Goal: Task Accomplishment & Management: Manage account settings

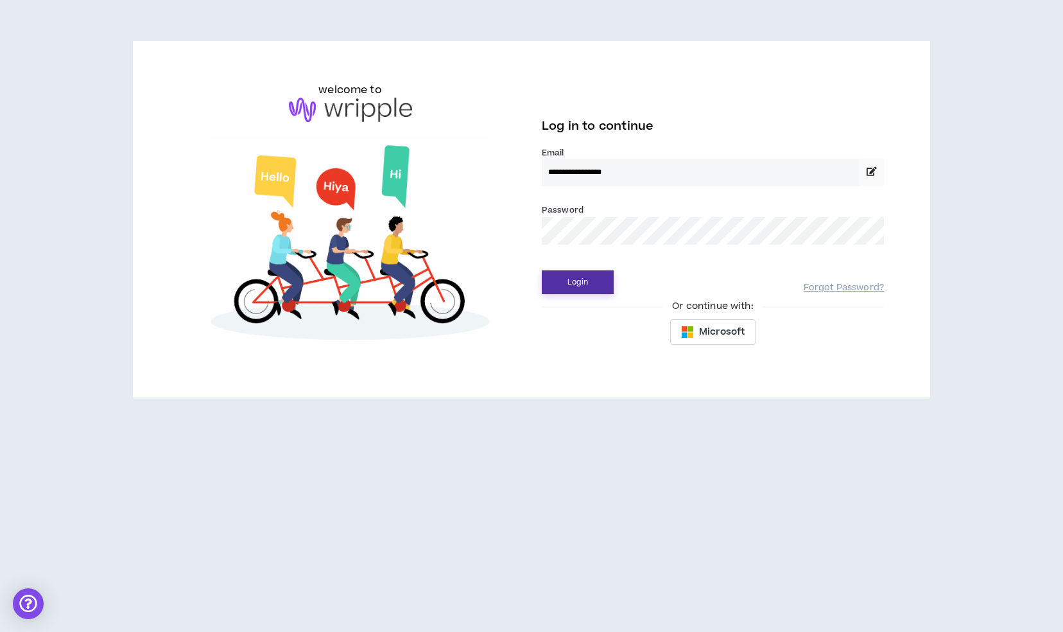
click at [591, 291] on button "Login" at bounding box center [578, 282] width 72 height 24
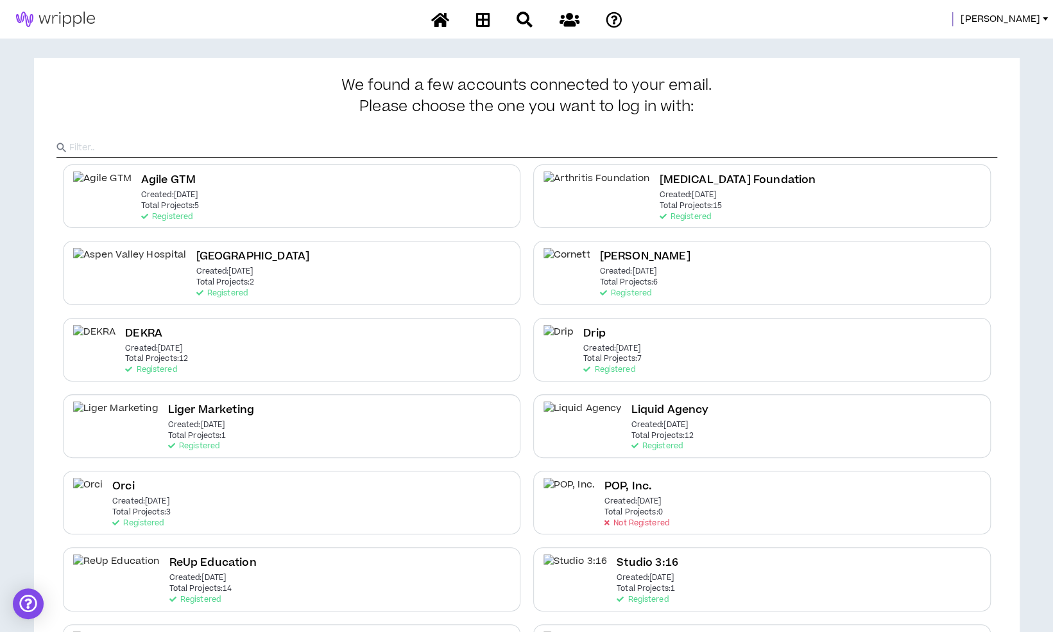
drag, startPoint x: 738, startPoint y: 447, endPoint x: 673, endPoint y: 433, distance: 67.1
click at [673, 433] on div "Liquid Agency Created: [DATE] Total Projects: 12 Registered" at bounding box center [762, 426] width 458 height 64
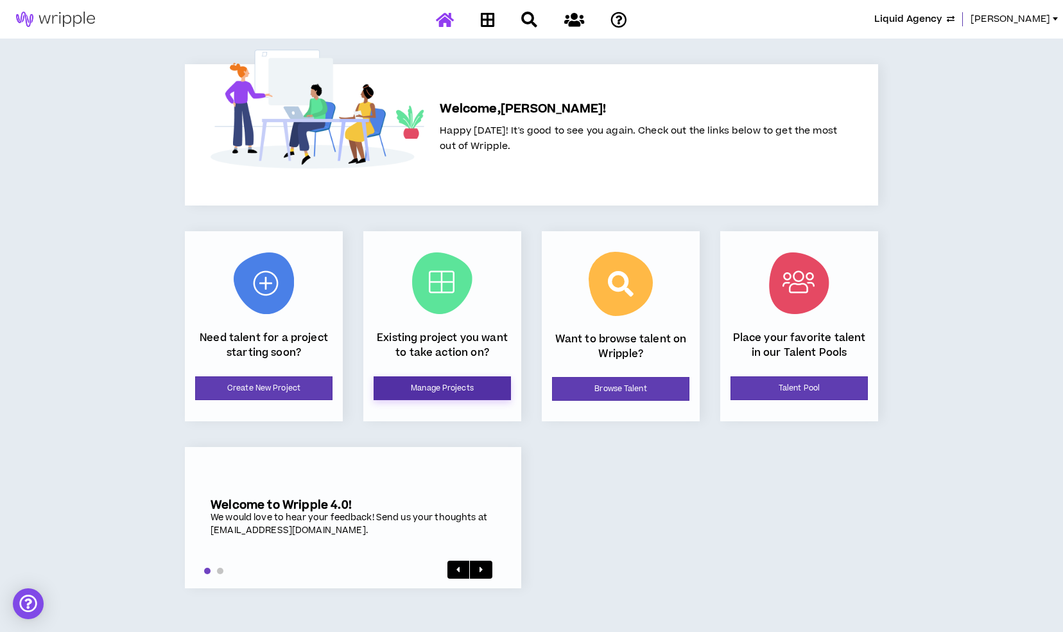
click at [428, 392] on link "Manage Projects" at bounding box center [442, 388] width 137 height 24
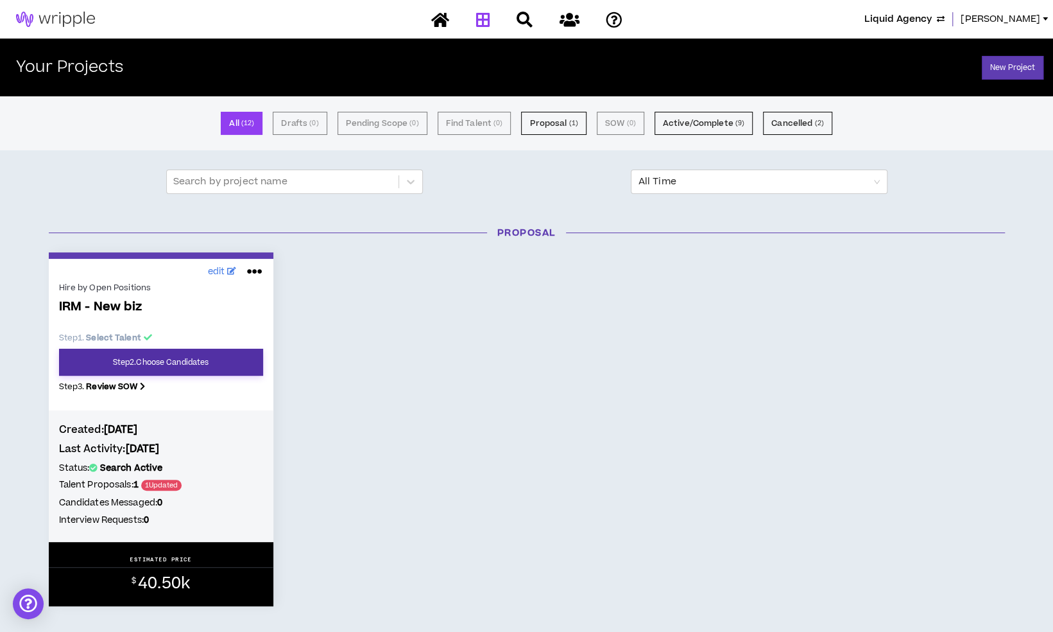
click at [204, 358] on link "Step 2 . Choose Candidates" at bounding box center [161, 362] width 204 height 27
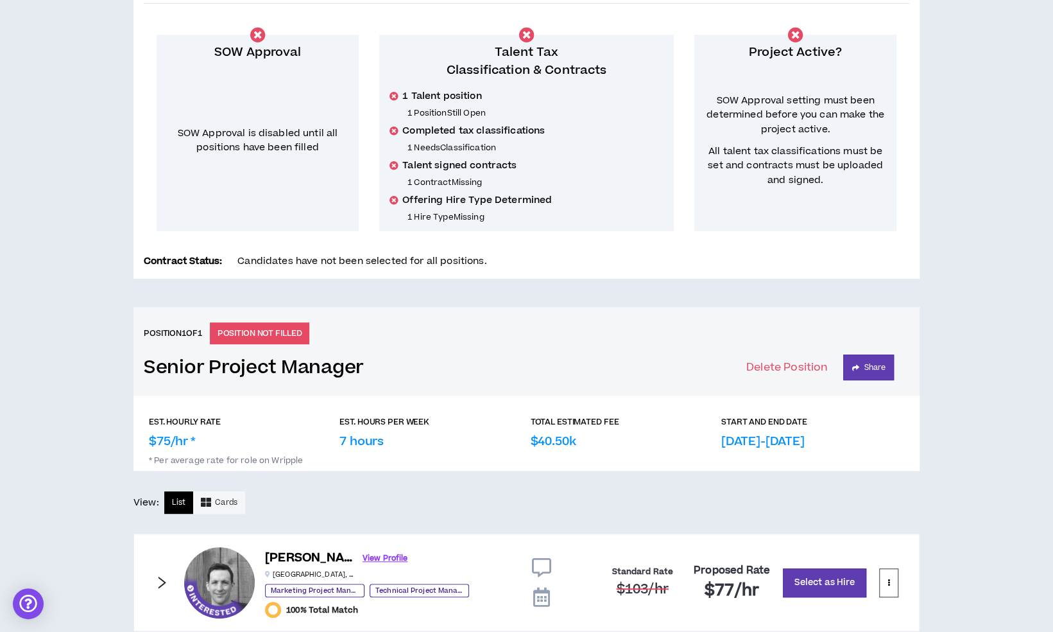
scroll to position [294, 0]
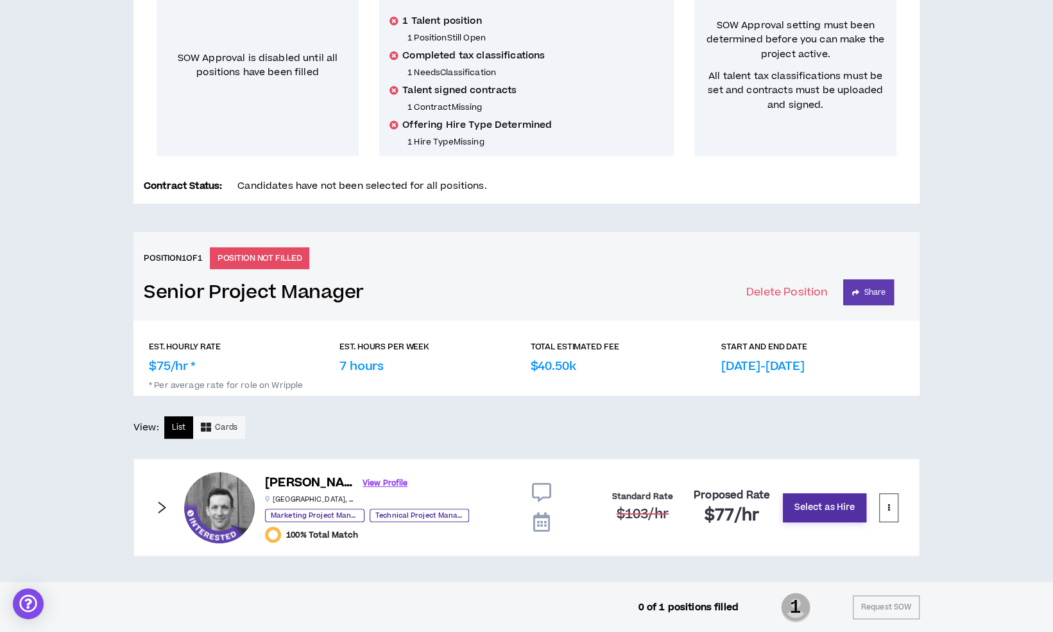
click at [811, 510] on button "Select as Hire" at bounding box center [824, 507] width 83 height 29
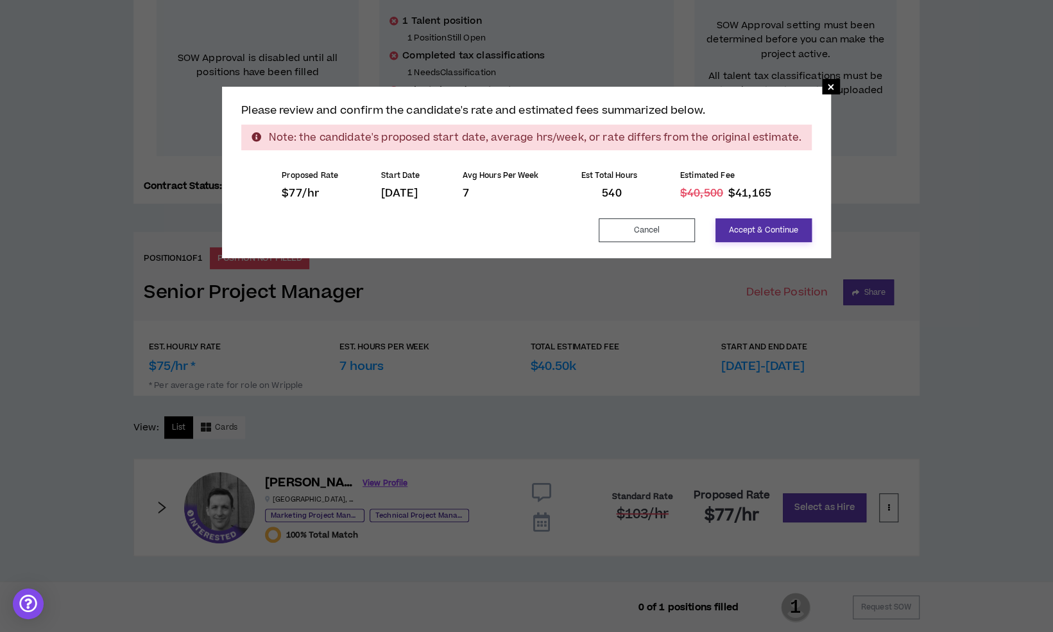
click at [768, 229] on button "Accept & Continue" at bounding box center [764, 230] width 96 height 24
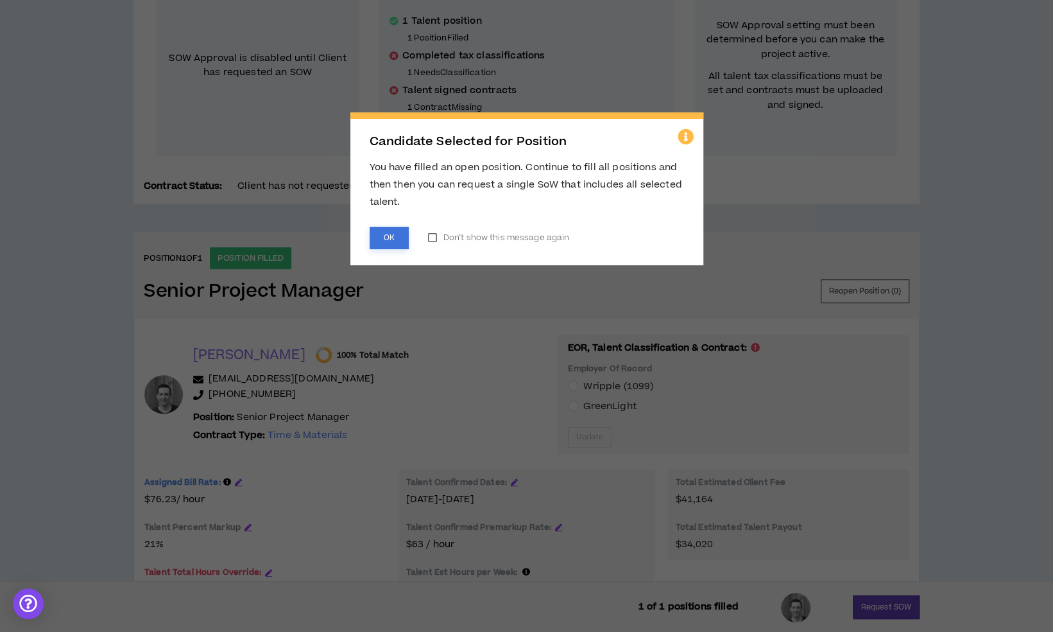
click at [397, 239] on button "OK" at bounding box center [389, 238] width 39 height 22
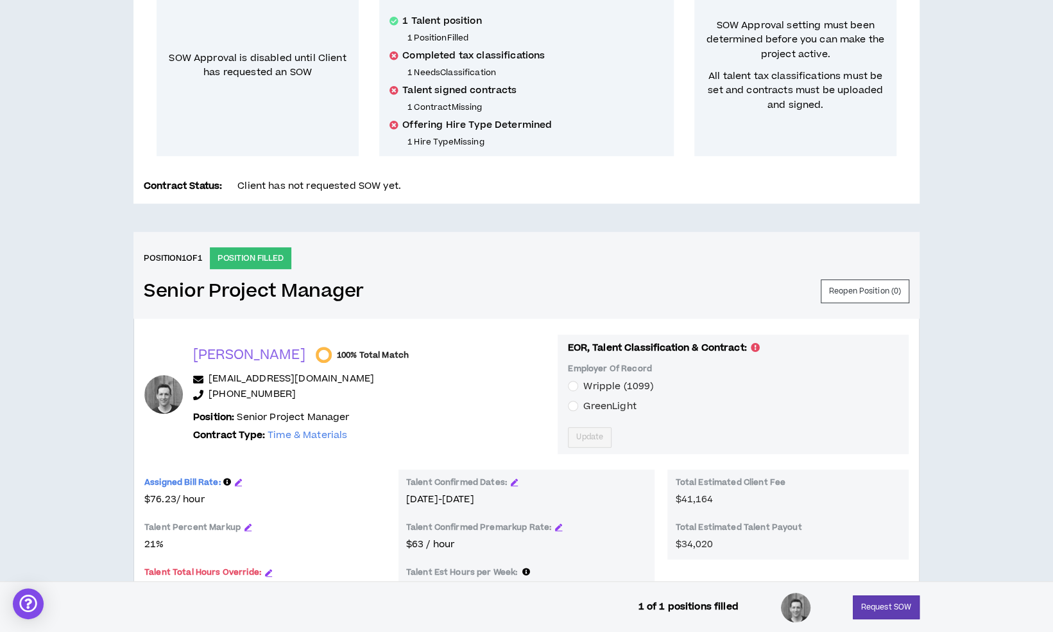
scroll to position [427, 0]
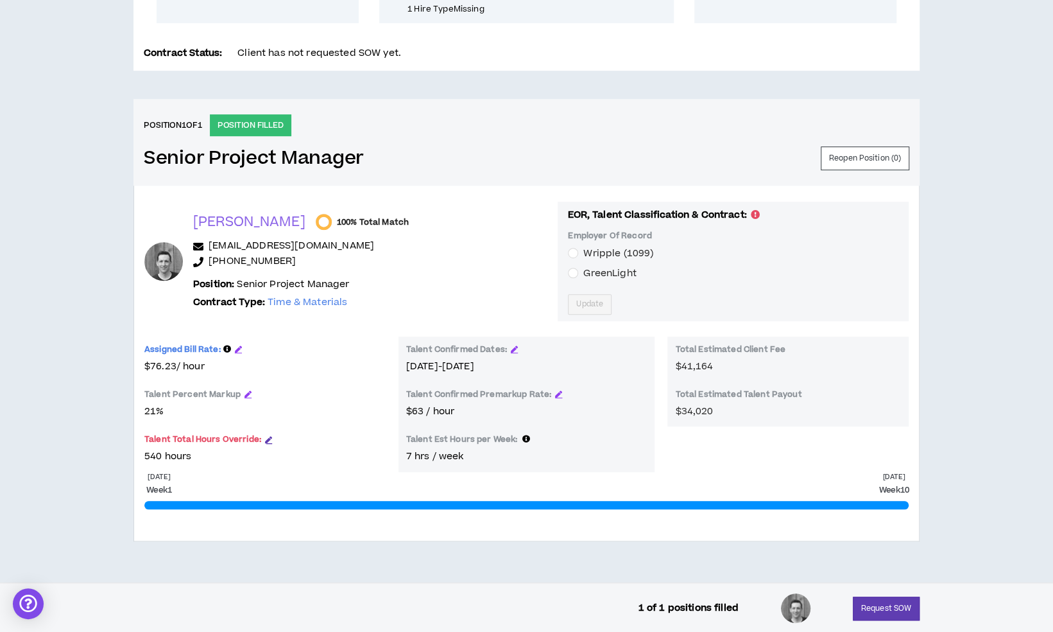
click at [265, 436] on icon "button" at bounding box center [268, 439] width 7 height 7
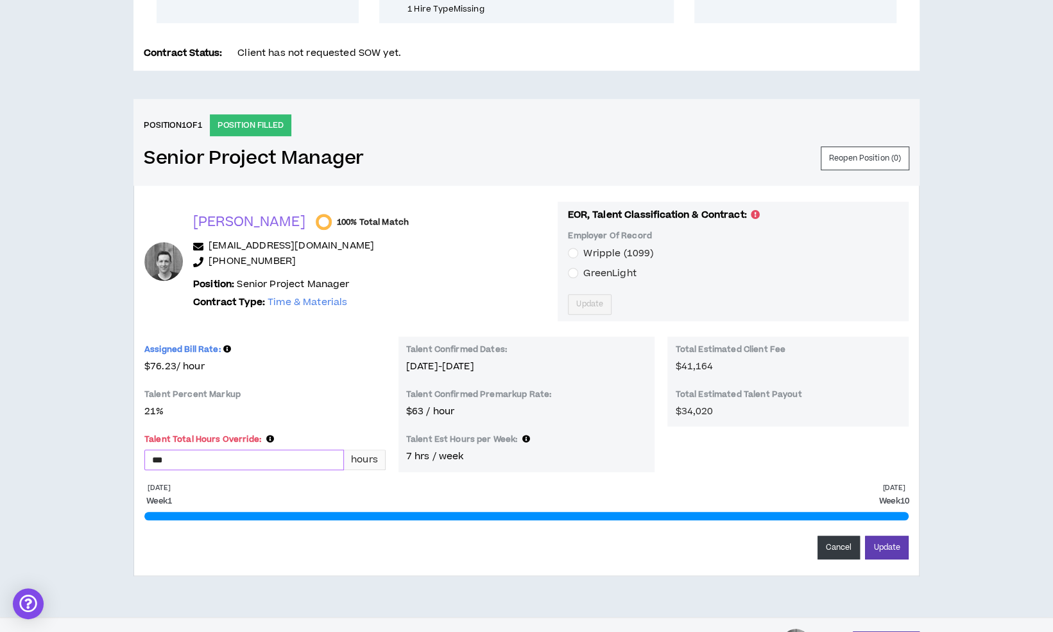
click at [236, 456] on input "***" at bounding box center [244, 459] width 198 height 19
type input "*"
type input "**"
click at [865, 535] on button "Update" at bounding box center [887, 547] width 44 height 24
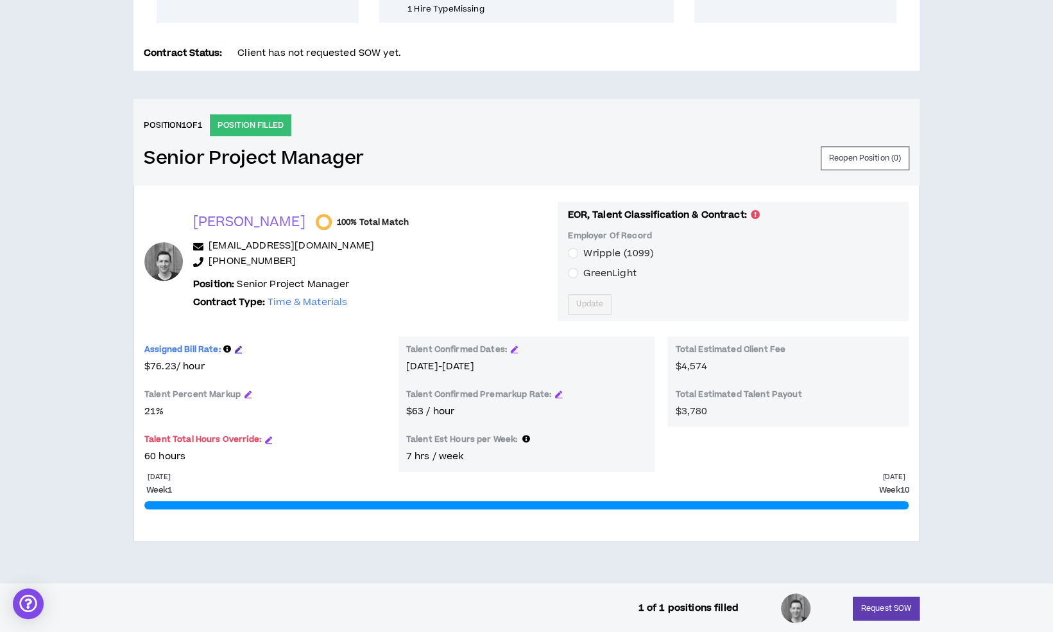
click at [239, 346] on icon "button" at bounding box center [238, 348] width 7 height 7
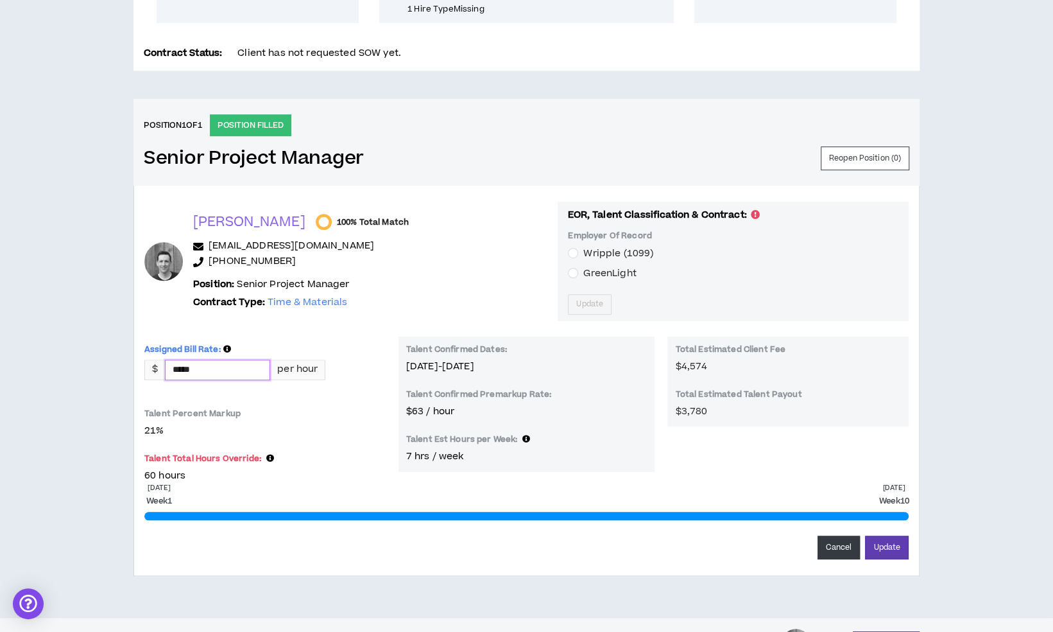
click at [230, 365] on input "*****" at bounding box center [218, 369] width 104 height 19
type input "*****"
click at [865, 535] on button "Update" at bounding box center [887, 547] width 44 height 24
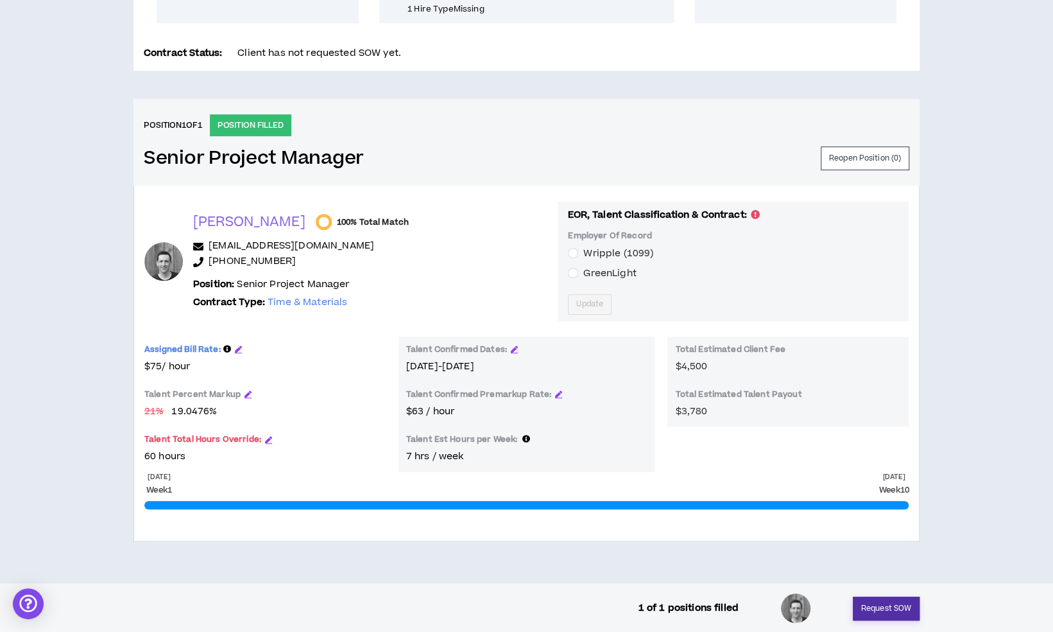
click at [874, 607] on button "Request SOW" at bounding box center [886, 608] width 67 height 24
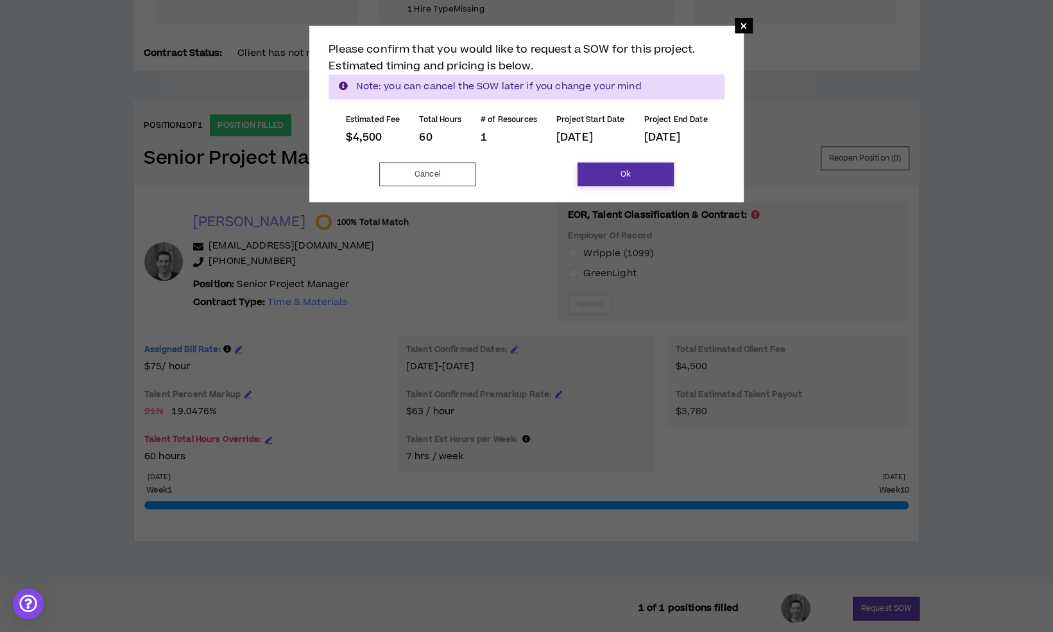
click at [644, 171] on button "Ok" at bounding box center [626, 174] width 96 height 24
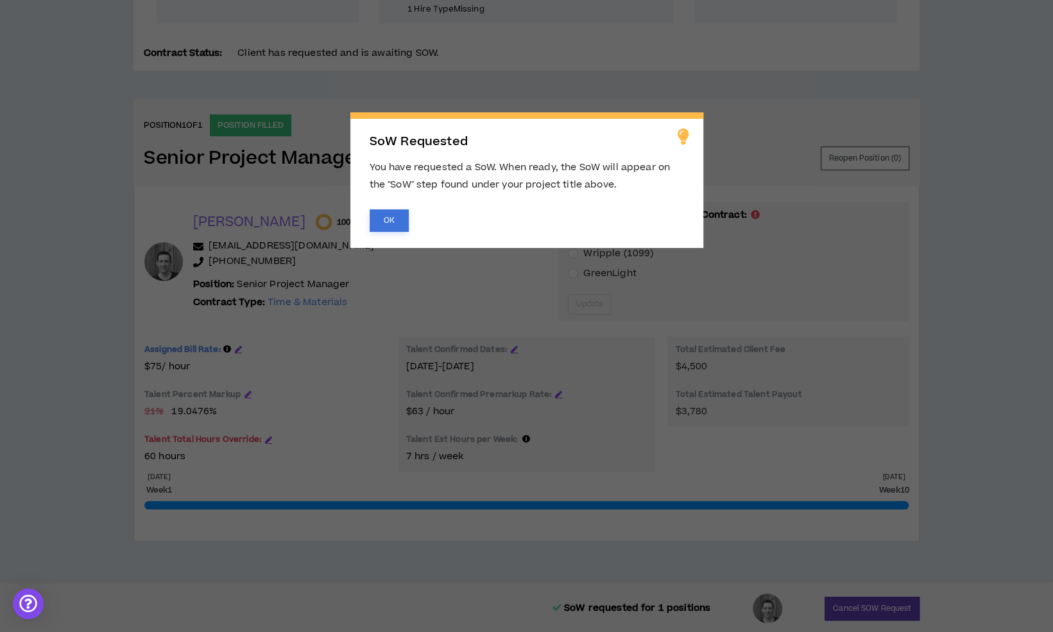
click at [393, 218] on button "OK" at bounding box center [389, 220] width 39 height 22
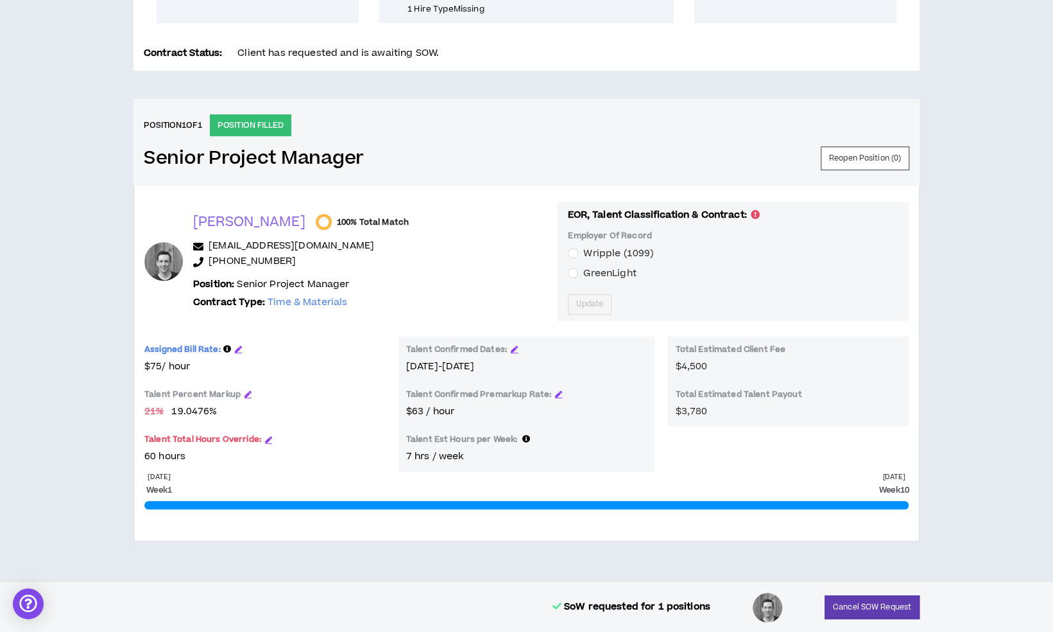
scroll to position [0, 0]
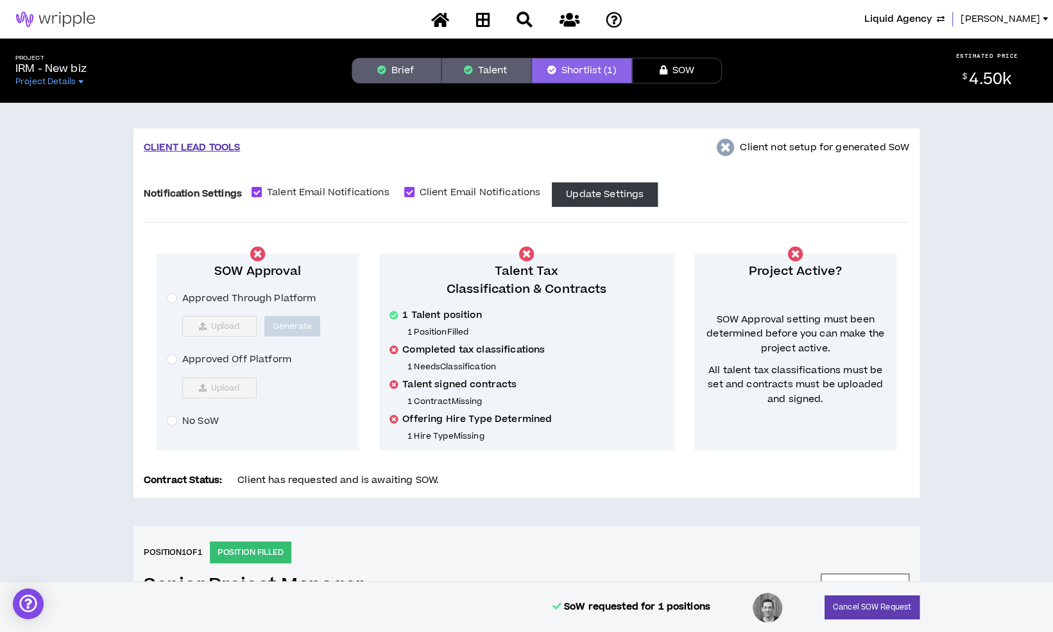
click at [393, 75] on button "Brief" at bounding box center [397, 71] width 90 height 26
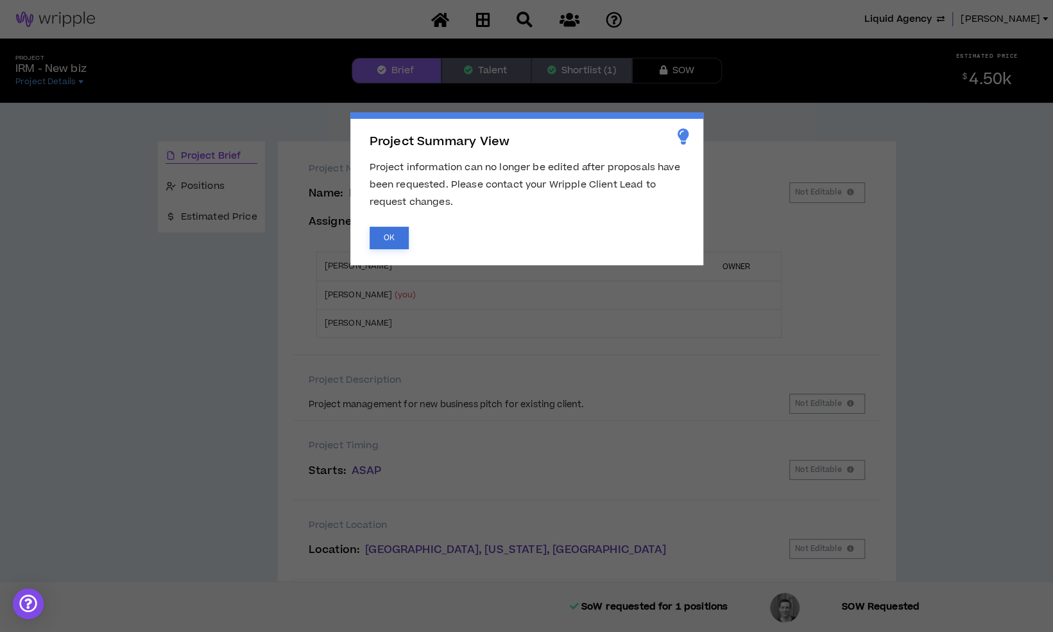
click at [394, 243] on button "OK" at bounding box center [389, 238] width 39 height 22
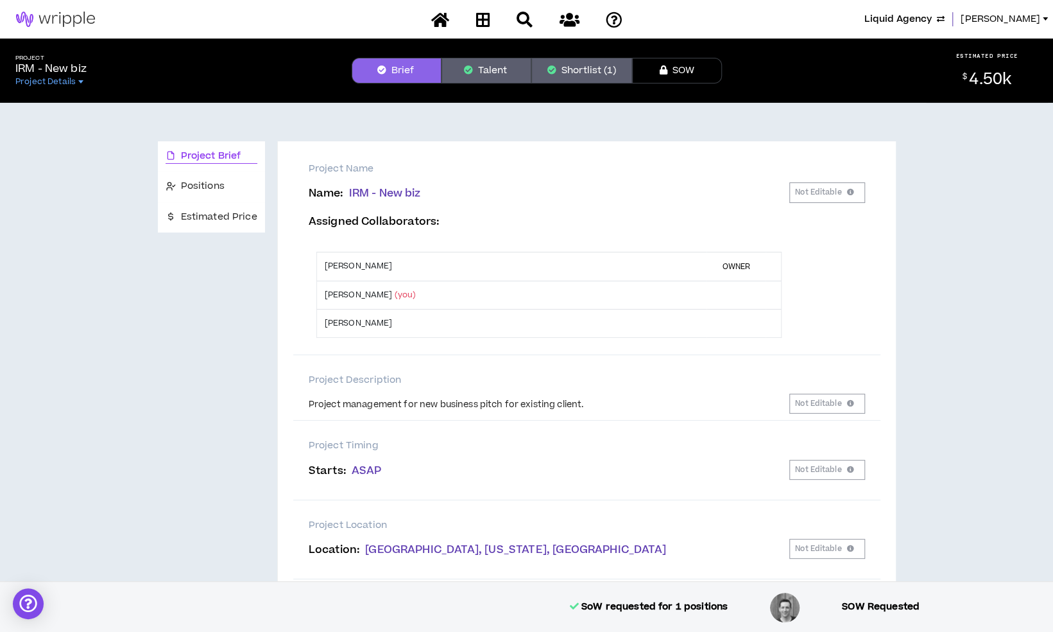
drag, startPoint x: 307, startPoint y: 404, endPoint x: 589, endPoint y: 392, distance: 281.4
click at [589, 393] on div "Project management for new business pitch for existing client." at bounding box center [549, 402] width 481 height 18
copy div "Project management for new business pitch for existing client."
click at [583, 69] on button "Shortlist (1)" at bounding box center [582, 71] width 101 height 26
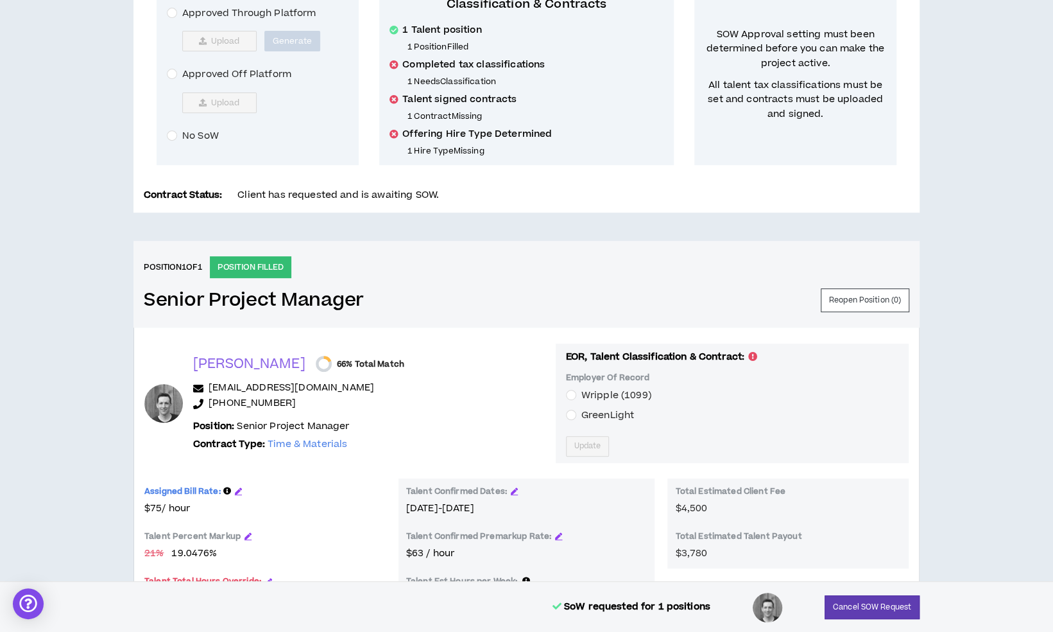
scroll to position [290, 0]
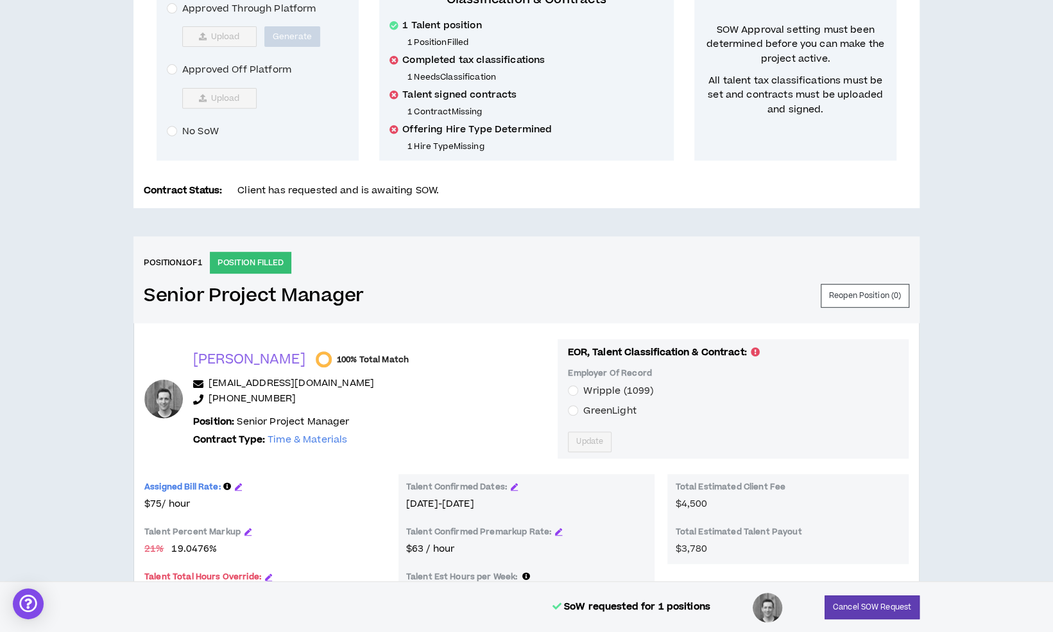
drag, startPoint x: 258, startPoint y: 396, endPoint x: 457, endPoint y: 367, distance: 201.2
click at [457, 367] on div "[PERSON_NAME] 100% Total Match [EMAIL_ADDRESS][DOMAIN_NAME] [PHONE_NUMBER] Posi…" at bounding box center [370, 398] width 354 height 97
drag, startPoint x: 281, startPoint y: 392, endPoint x: 218, endPoint y: 399, distance: 63.4
click at [218, 399] on p "[PHONE_NUMBER]" at bounding box center [370, 399] width 354 height 15
copy link "5033337035"
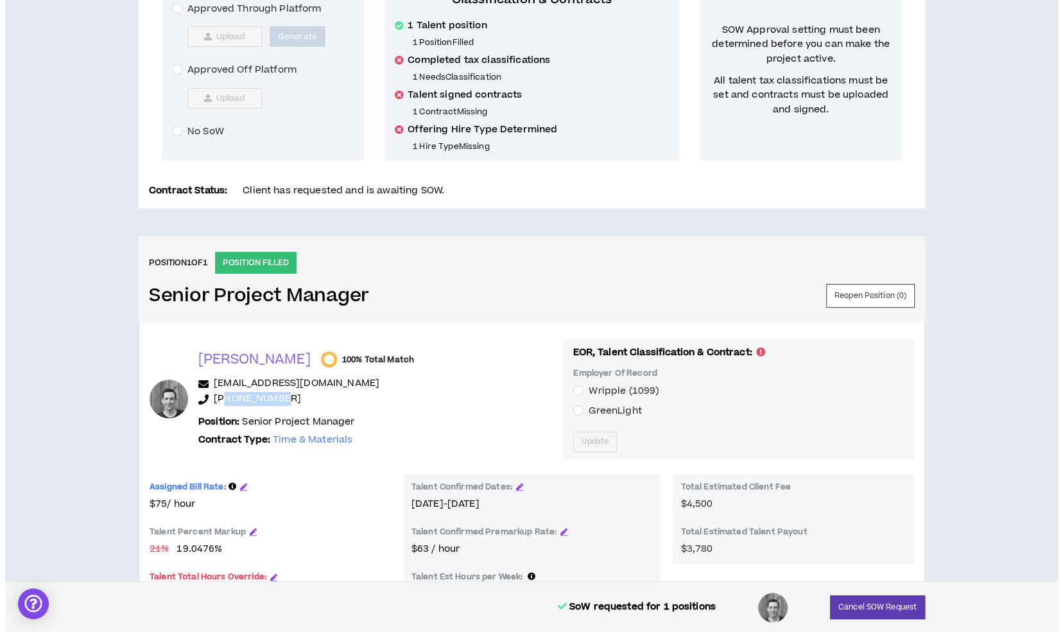
scroll to position [0, 0]
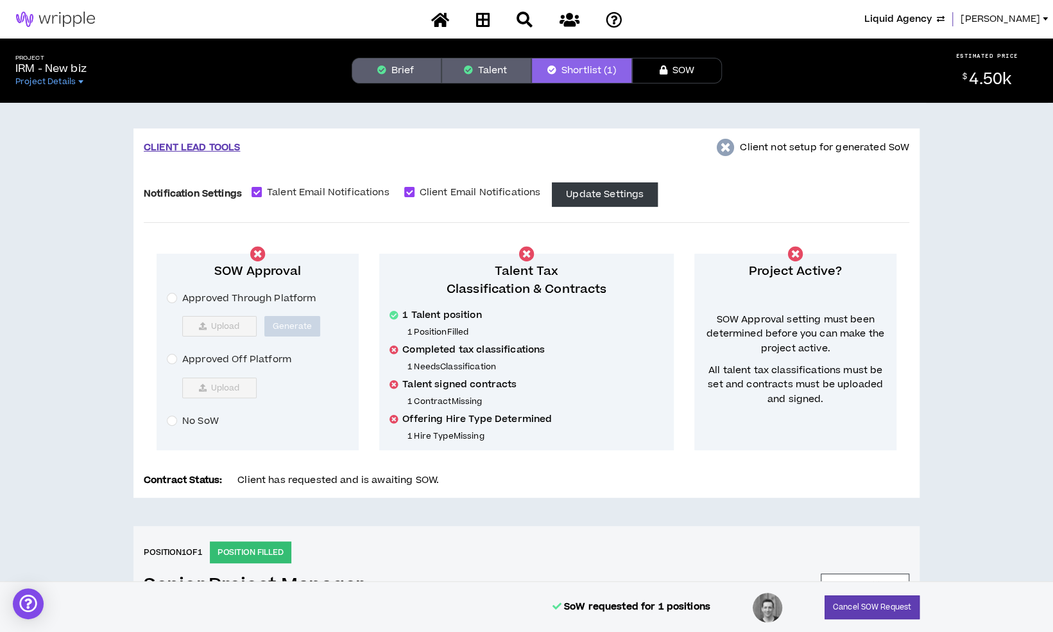
click at [1024, 21] on span "[PERSON_NAME]" at bounding box center [1001, 19] width 80 height 14
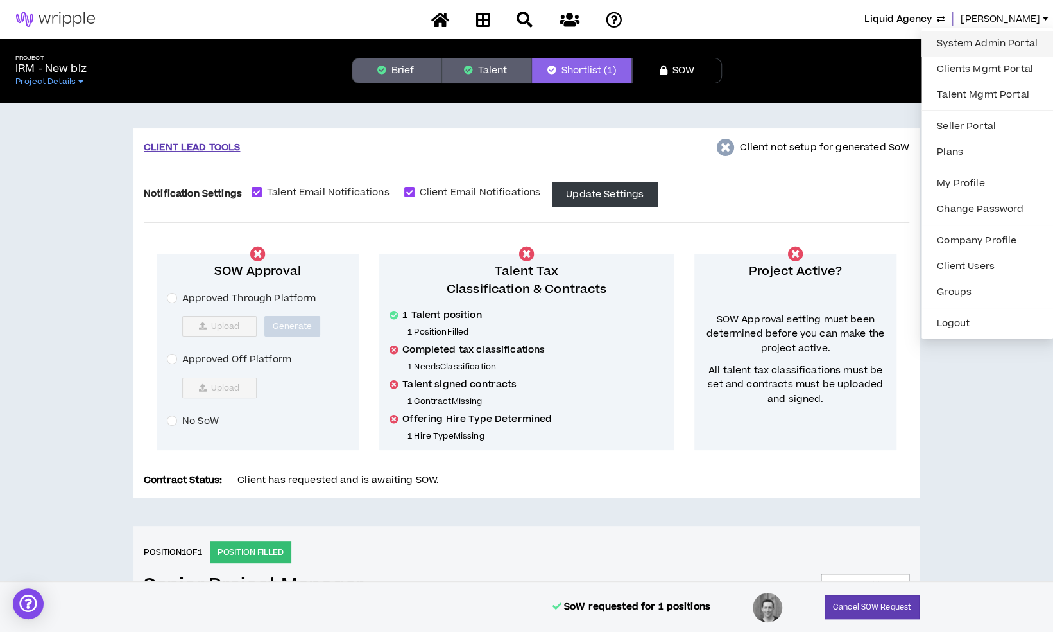
click at [976, 37] on link "System Admin Portal" at bounding box center [987, 43] width 116 height 19
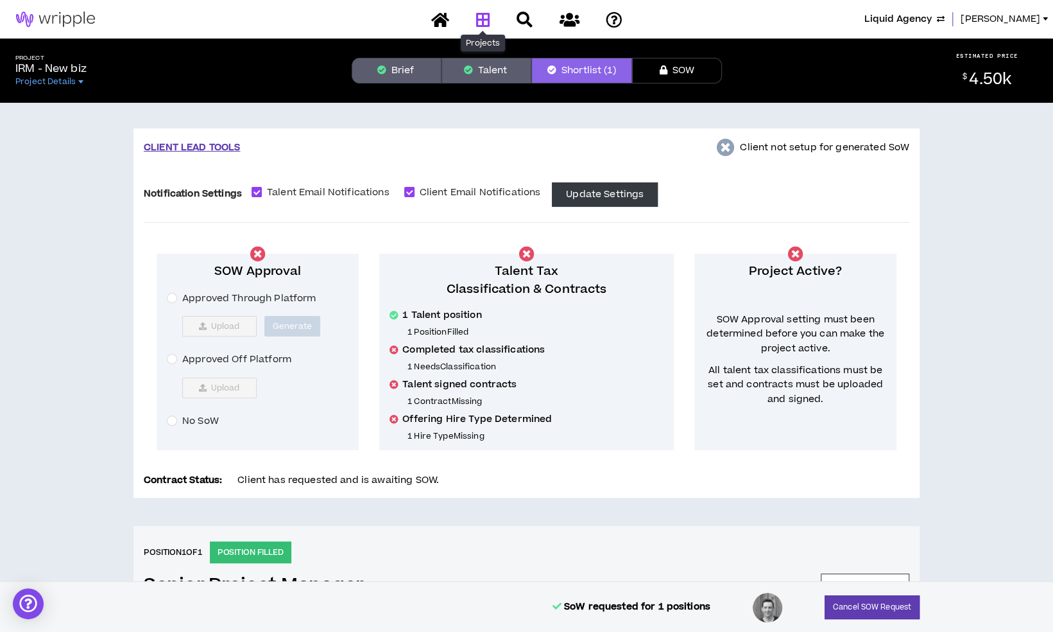
click at [489, 21] on icon at bounding box center [483, 20] width 14 height 16
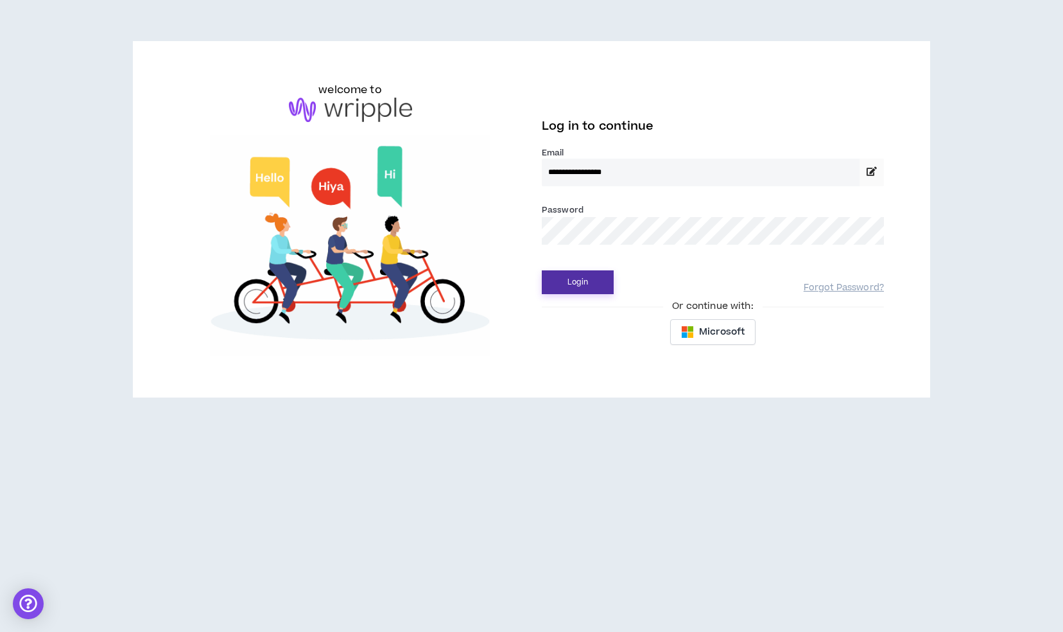
click at [557, 277] on button "Login" at bounding box center [578, 282] width 72 height 24
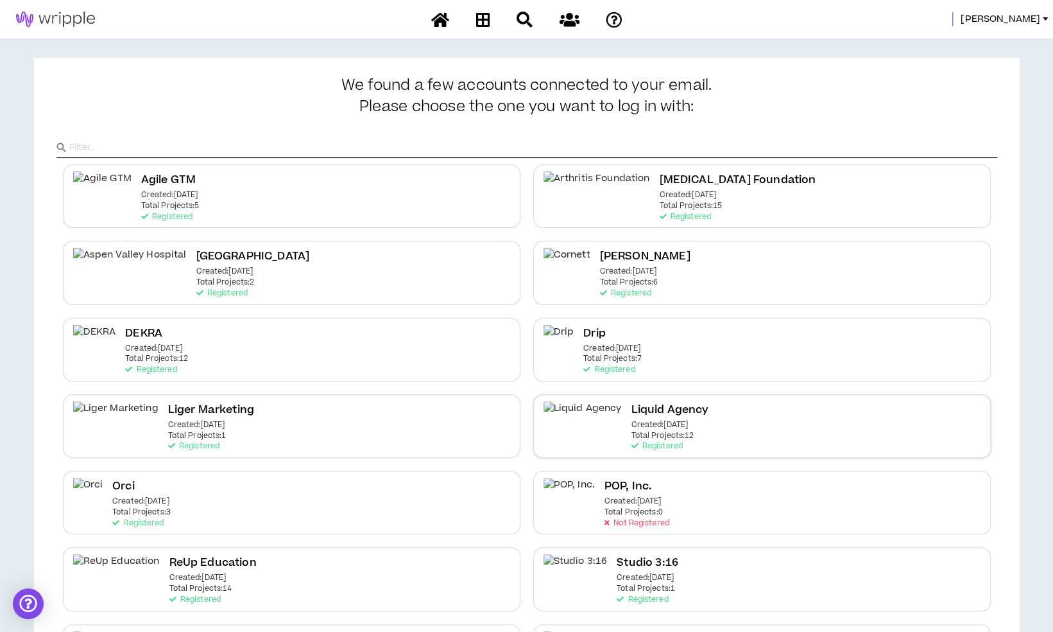
click at [631, 433] on p "Total Projects: 12" at bounding box center [662, 435] width 63 height 9
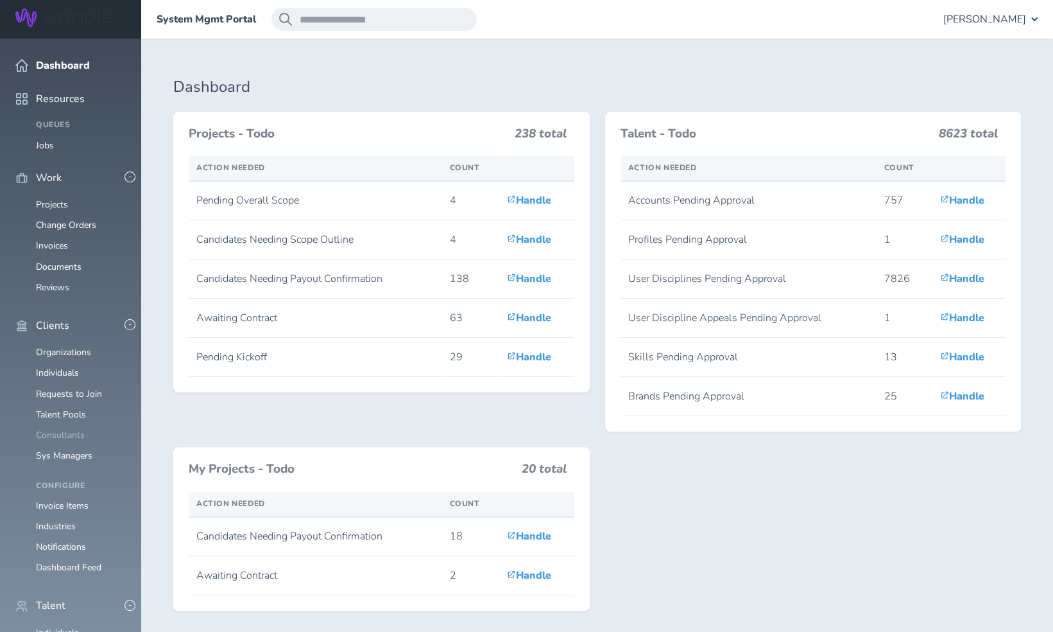
click at [69, 429] on link "Consultants" at bounding box center [60, 435] width 49 height 12
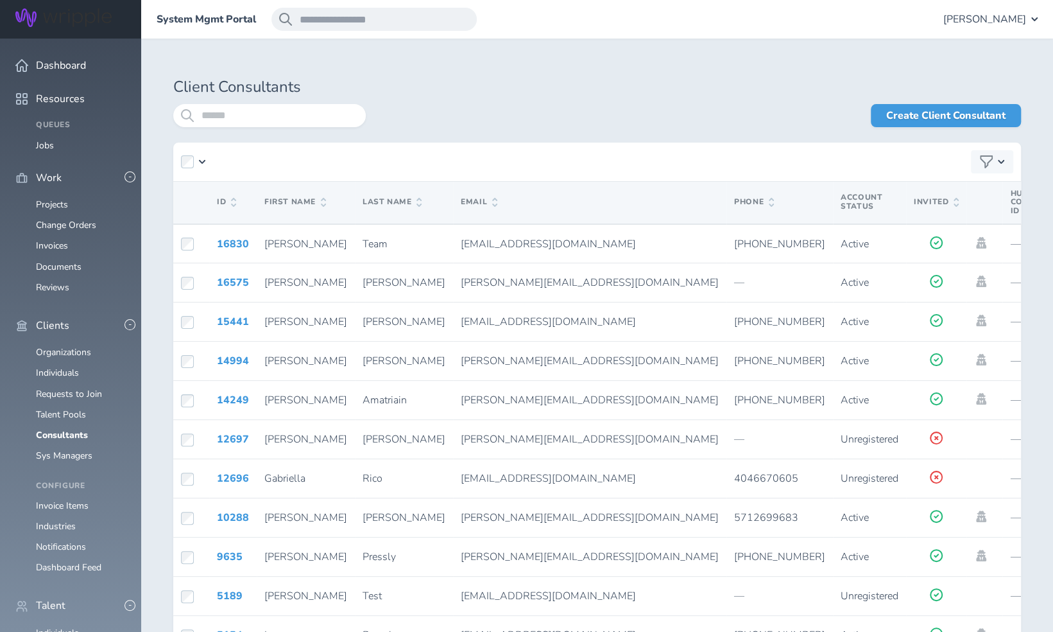
scroll to position [133, 0]
click at [54, 627] on link "Individuals" at bounding box center [57, 633] width 43 height 12
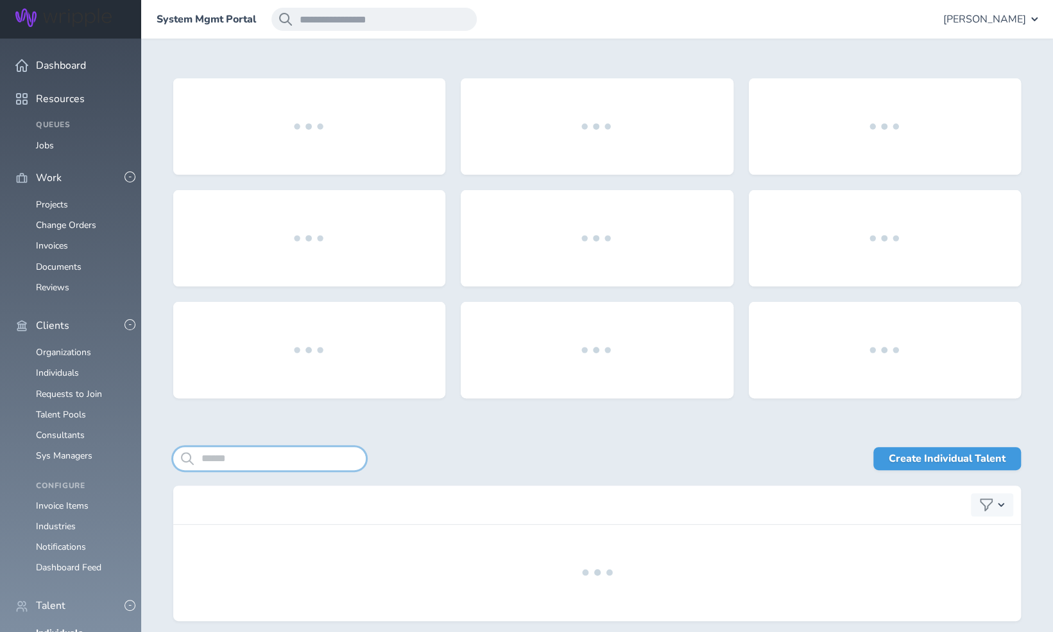
click at [276, 454] on input "search" at bounding box center [269, 458] width 193 height 23
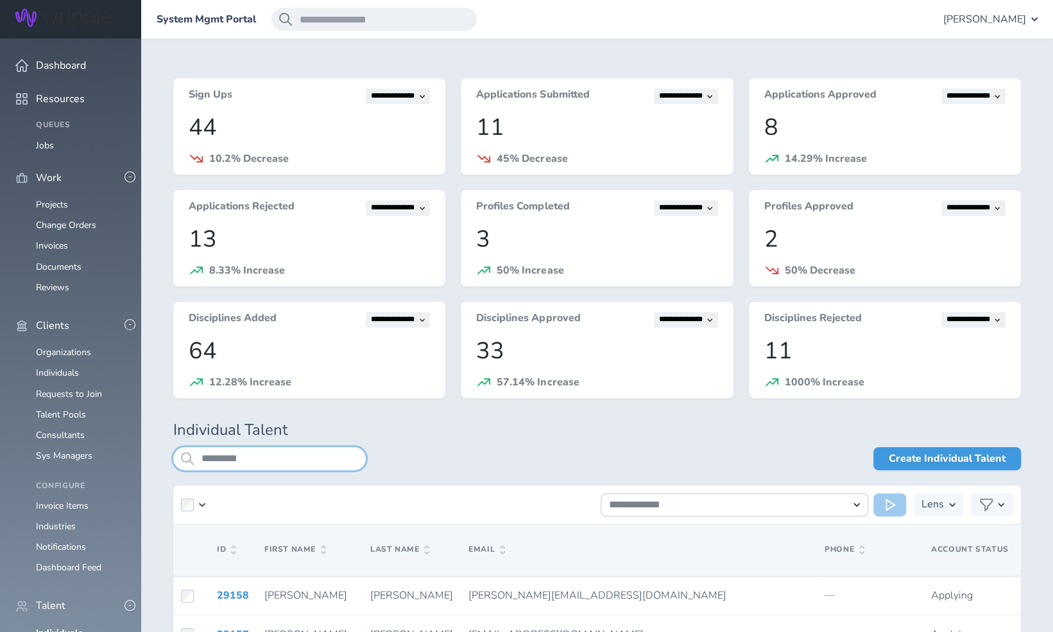
type input "*********"
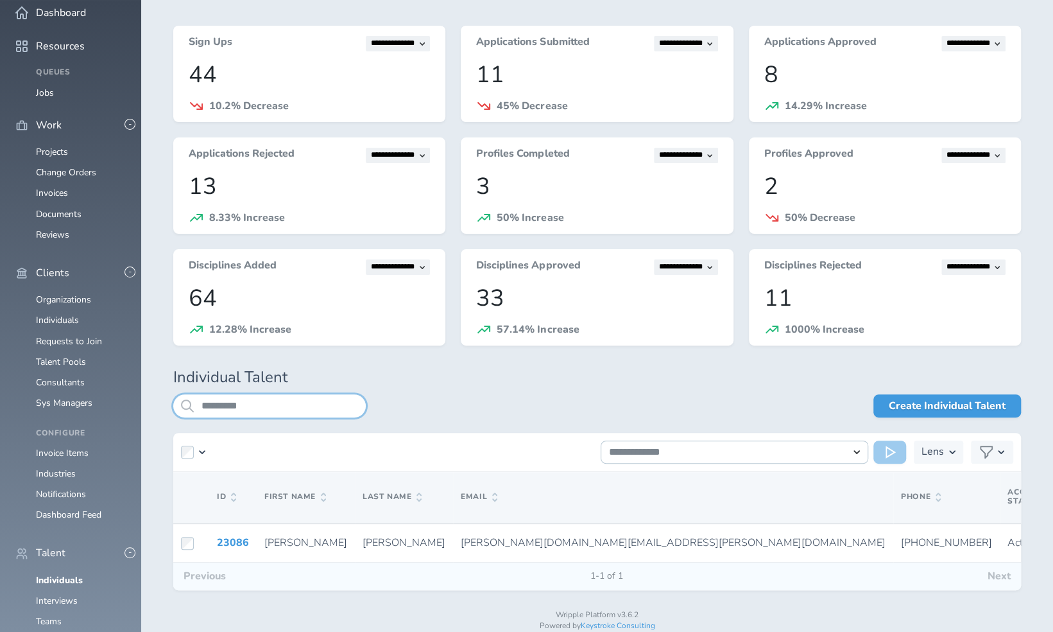
scroll to position [53, 0]
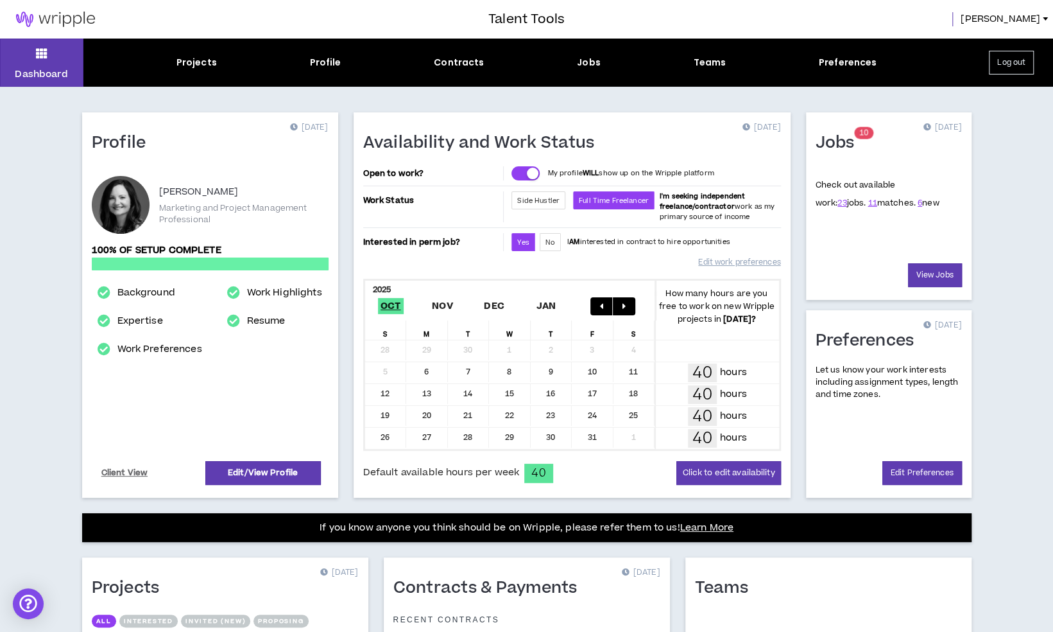
scroll to position [232, 0]
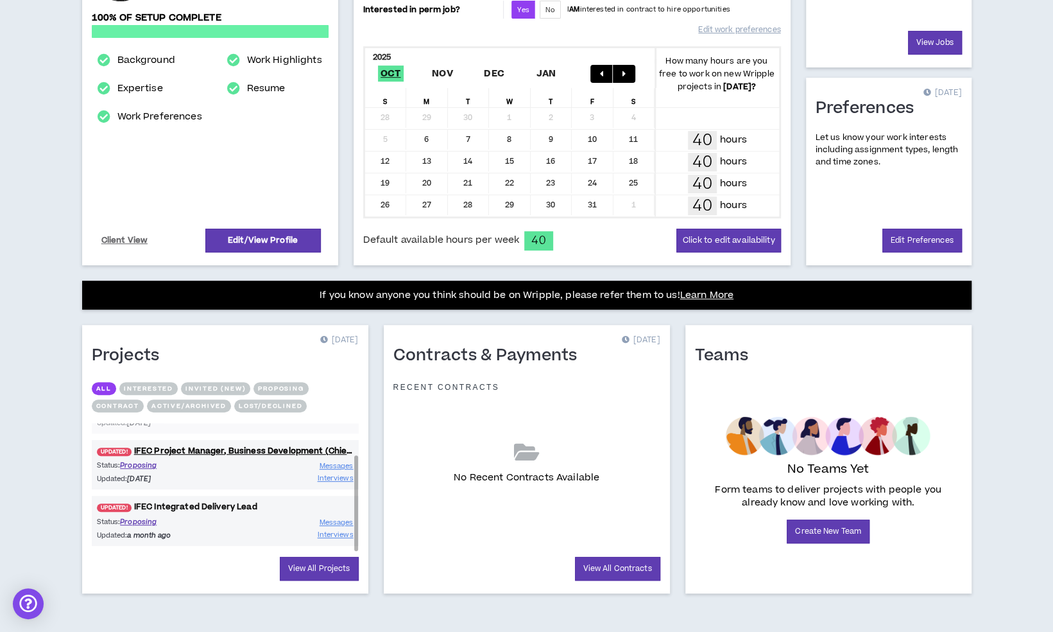
click at [229, 503] on link "UPDATED! IFEC Integrated Delivery Lead" at bounding box center [225, 507] width 267 height 12
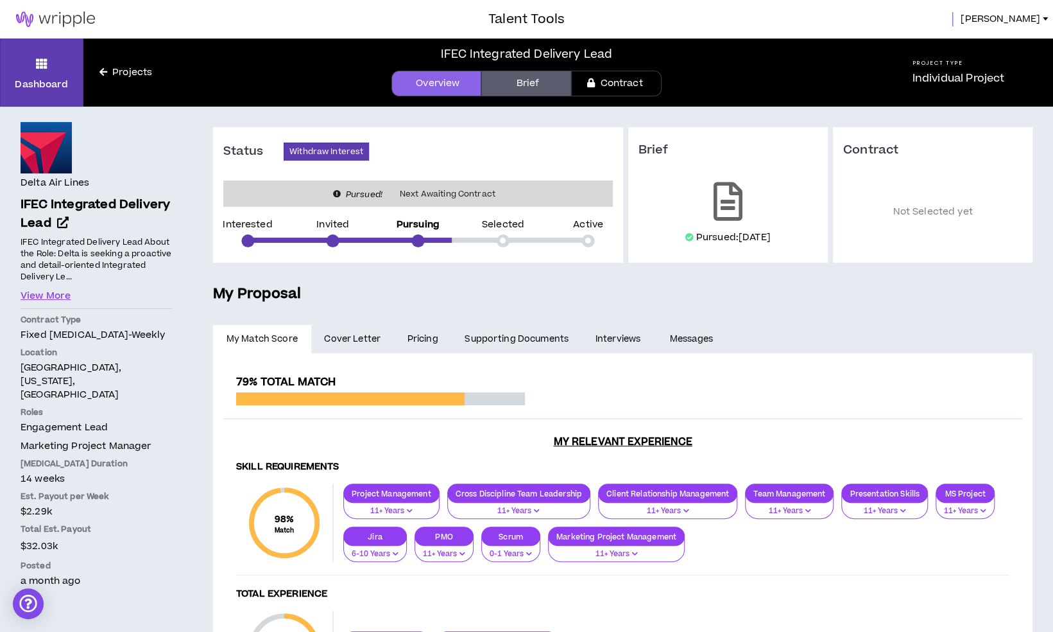
click at [426, 340] on link "Pricing" at bounding box center [423, 339] width 58 height 28
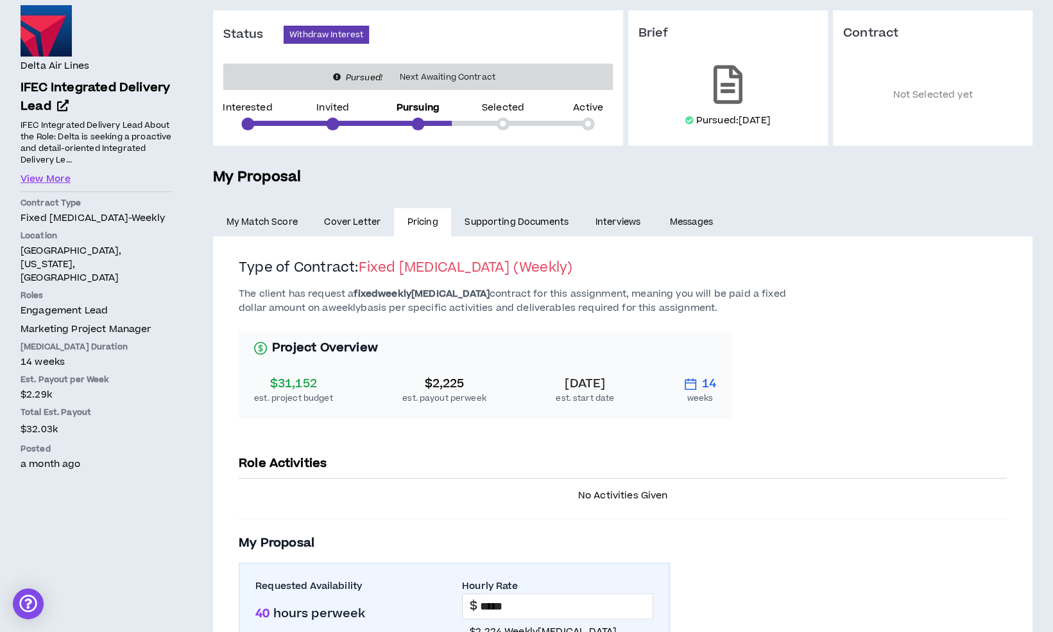
scroll to position [114, 0]
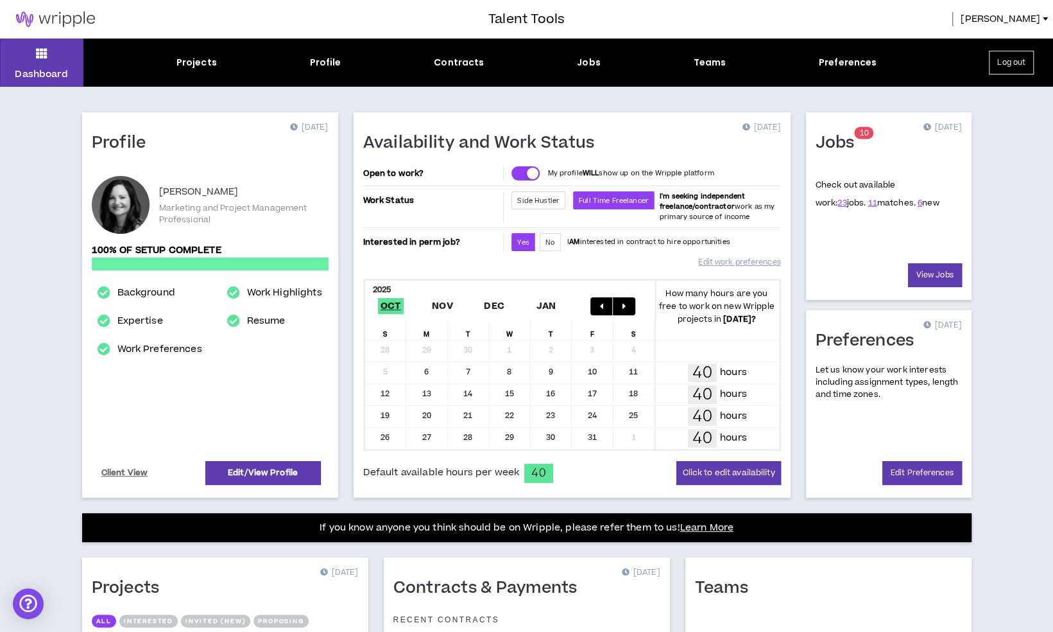
click at [1012, 65] on button "Log out" at bounding box center [1011, 63] width 45 height 24
